Goal: Find specific page/section: Find specific page/section

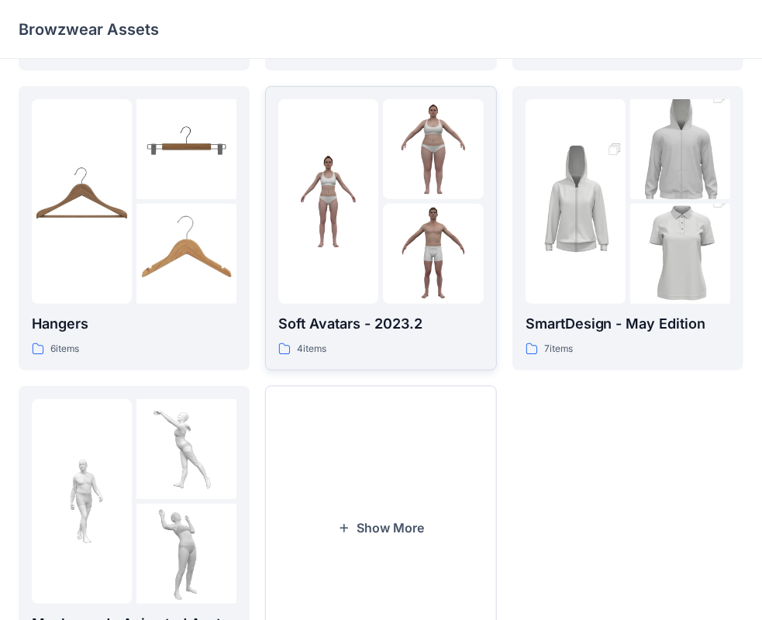
scroll to position [310, 0]
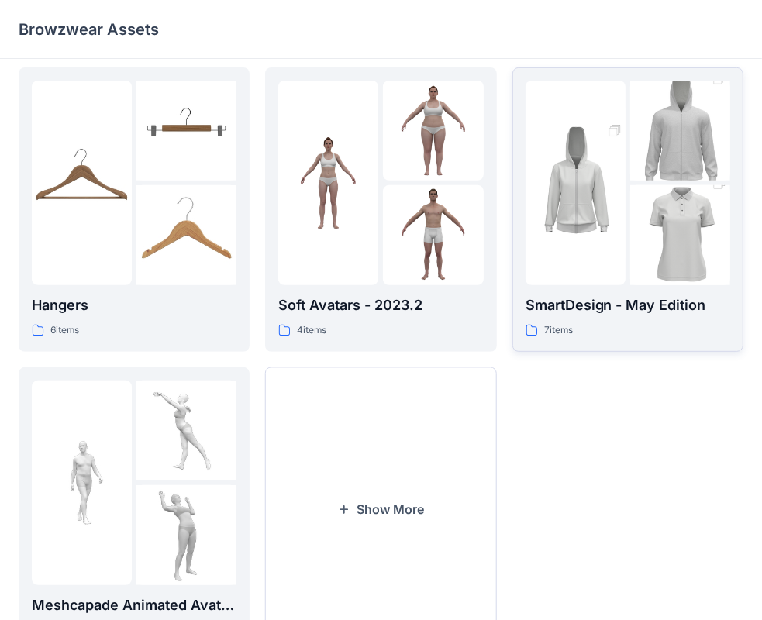
click at [604, 170] on img at bounding box center [575, 183] width 100 height 150
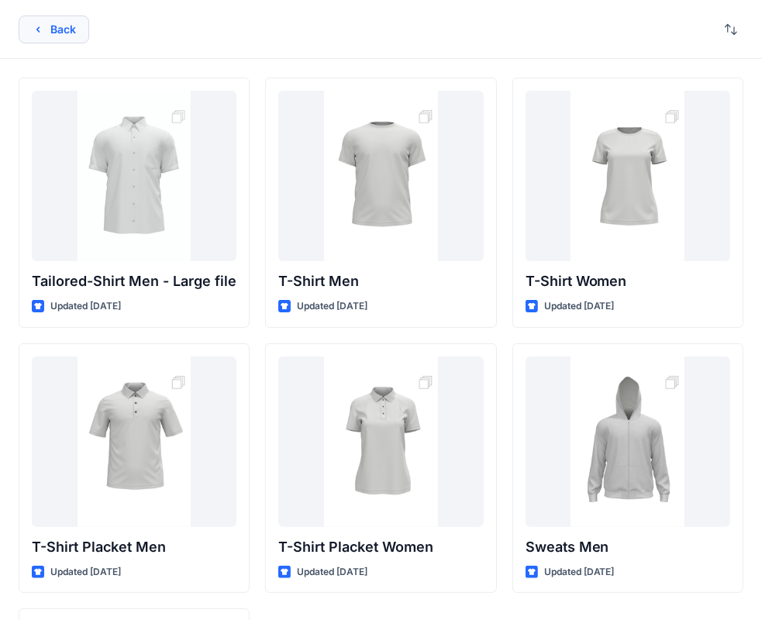
click at [53, 22] on button "Back" at bounding box center [54, 29] width 71 height 28
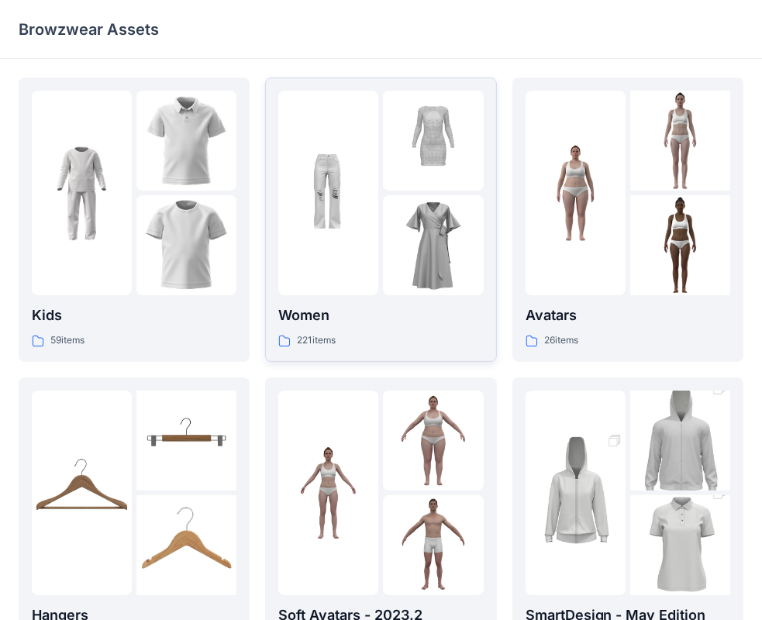
click at [376, 232] on img at bounding box center [328, 193] width 100 height 100
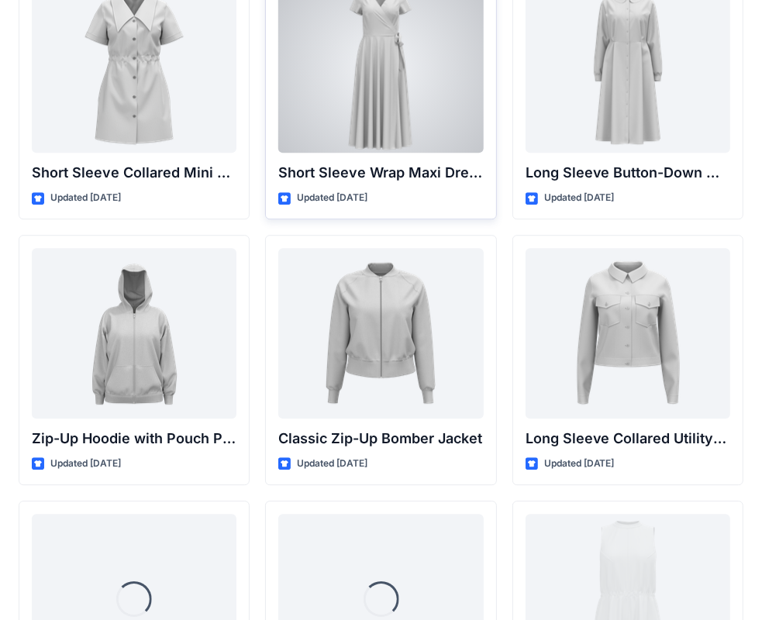
scroll to position [2776, 0]
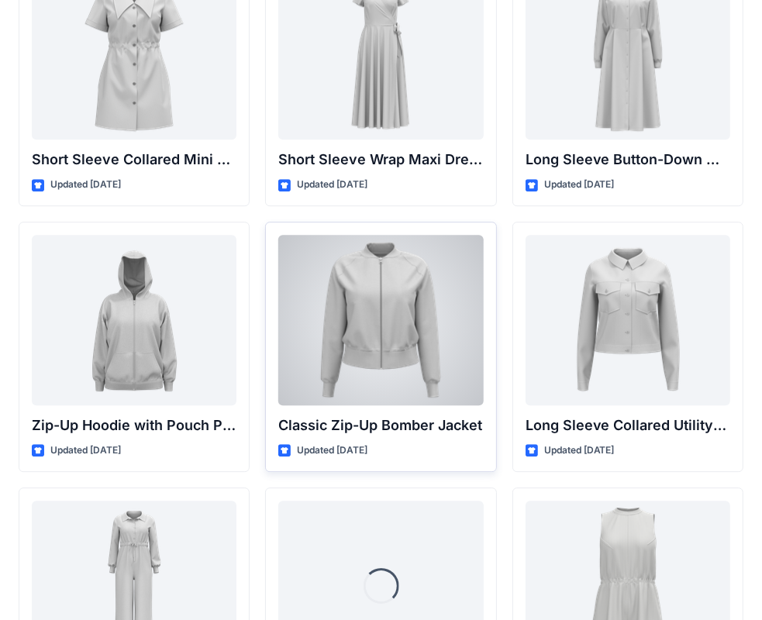
click at [401, 299] on div at bounding box center [380, 320] width 205 height 170
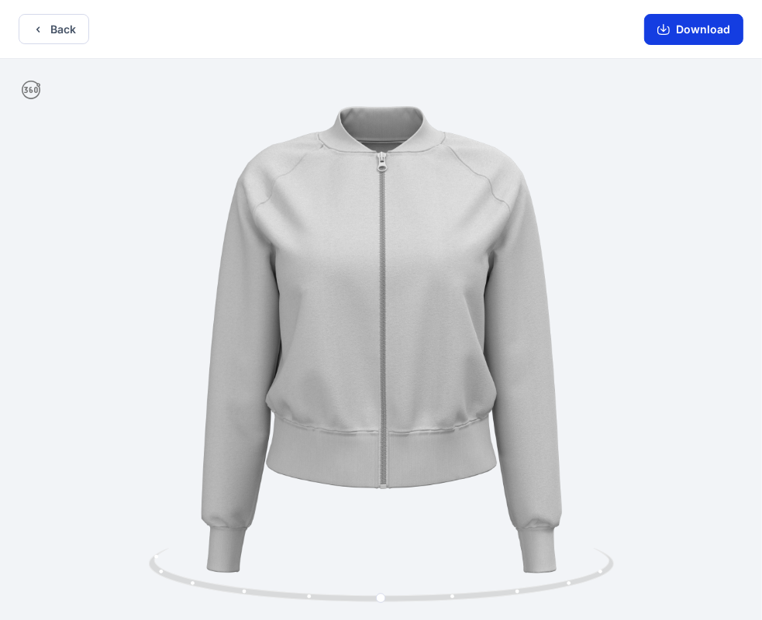
click at [701, 39] on button "Download" at bounding box center [693, 29] width 99 height 31
